Goal: Task Accomplishment & Management: Use online tool/utility

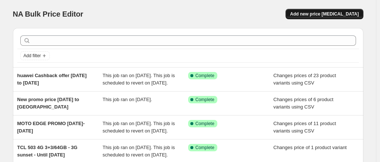
click at [325, 15] on span "Add new price [MEDICAL_DATA]" at bounding box center [324, 14] width 69 height 6
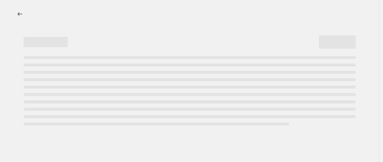
select select "percentage"
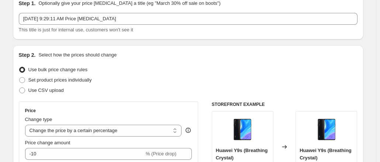
scroll to position [74, 0]
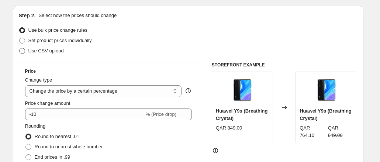
click at [24, 51] on span at bounding box center [22, 51] width 6 height 6
click at [20, 48] on input "Use CSV upload" at bounding box center [19, 48] width 0 height 0
radio input "true"
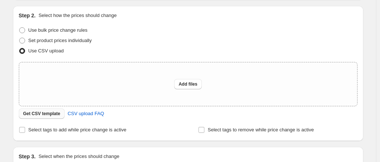
click at [54, 113] on span "Get CSV template" at bounding box center [41, 114] width 37 height 6
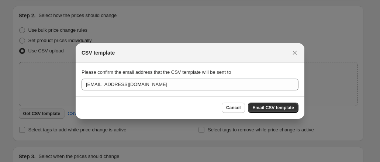
scroll to position [0, 0]
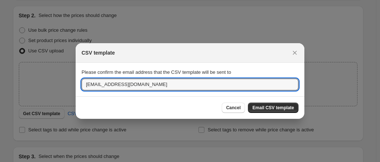
drag, startPoint x: 119, startPoint y: 86, endPoint x: 5, endPoint y: 80, distance: 114.4
type input "[EMAIL_ADDRESS][DOMAIN_NAME]"
click at [277, 105] on span "Email CSV template" at bounding box center [273, 108] width 42 height 6
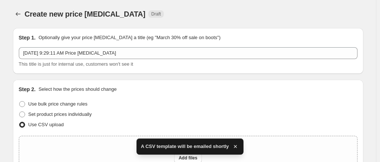
scroll to position [74, 0]
